Goal: Task Accomplishment & Management: Complete application form

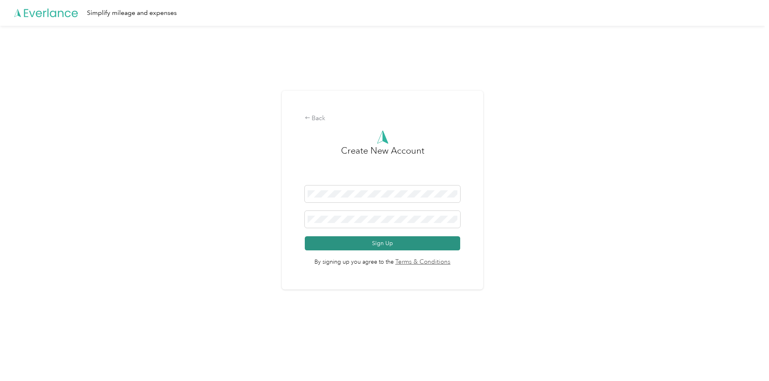
click at [393, 239] on button "Sign Up" at bounding box center [383, 243] width 156 height 14
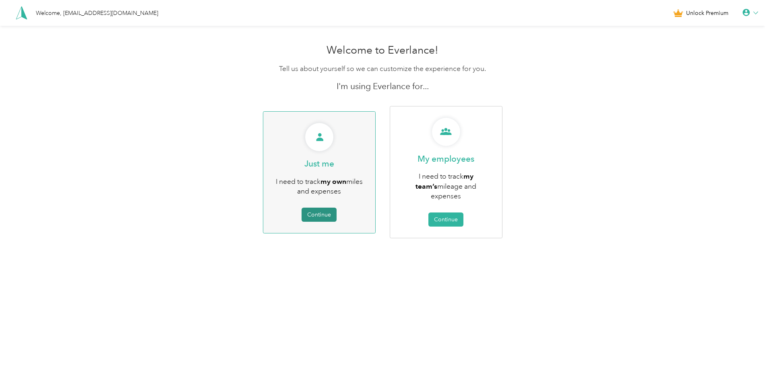
click at [325, 211] on button "Continue" at bounding box center [319, 214] width 35 height 14
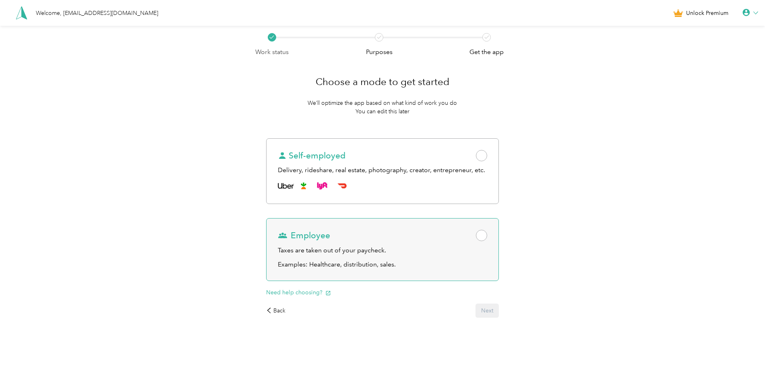
click at [417, 265] on p "Examples: Healthcare, distribution, sales." at bounding box center [382, 264] width 209 height 10
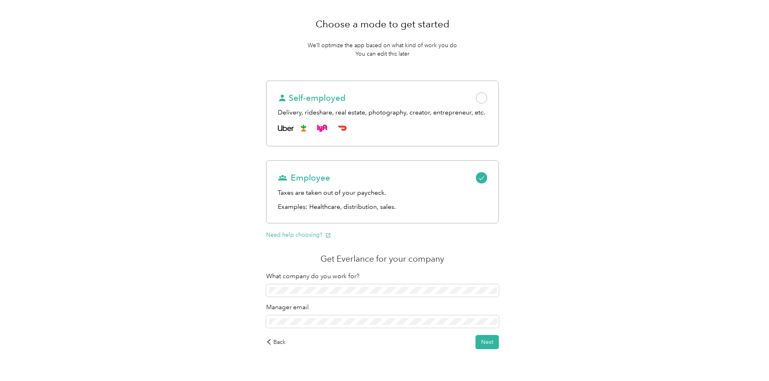
scroll to position [77, 0]
